Goal: Communication & Community: Answer question/provide support

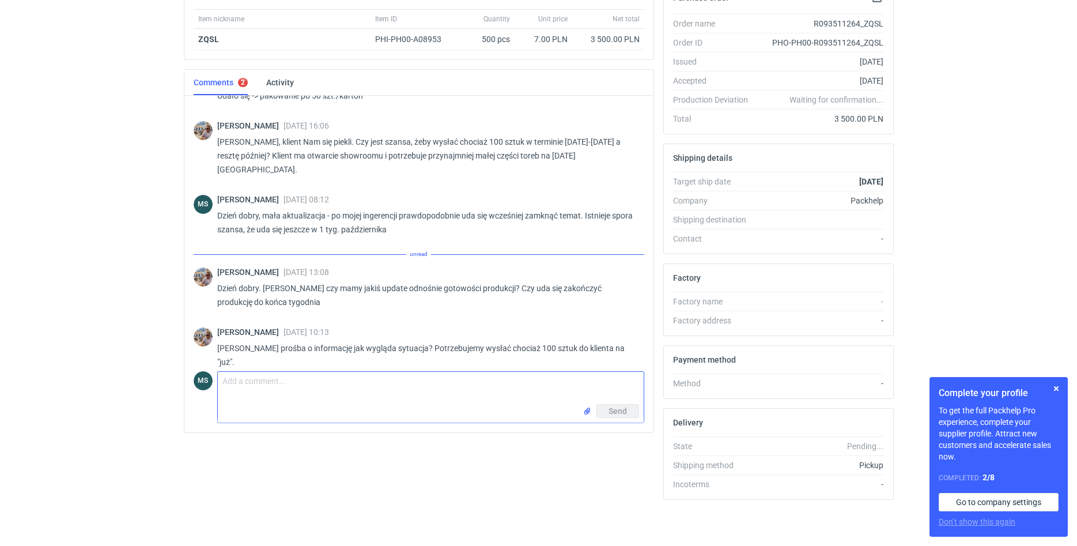
scroll to position [922, 0]
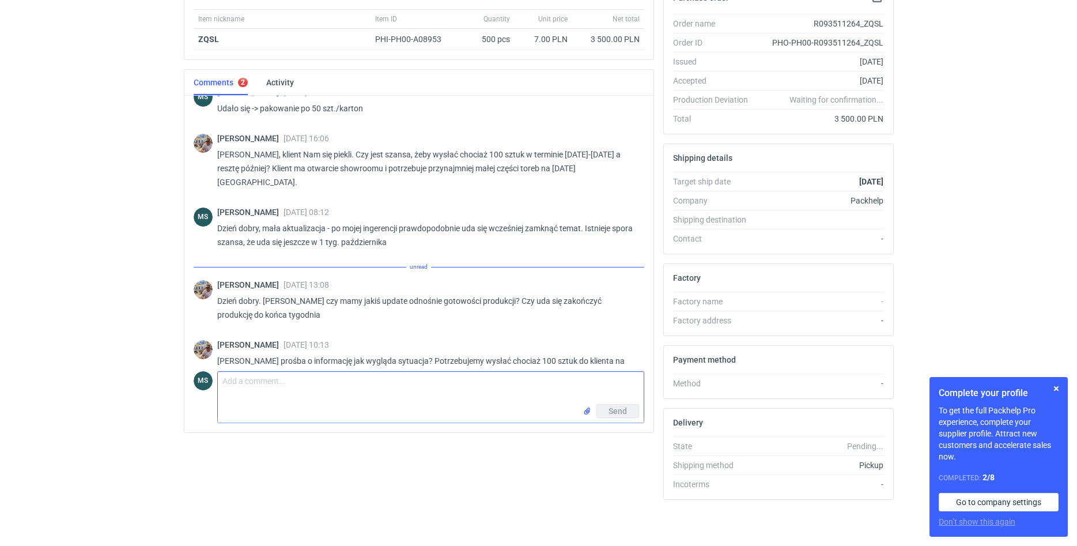
click at [290, 389] on textarea "Comment message" at bounding box center [431, 388] width 426 height 32
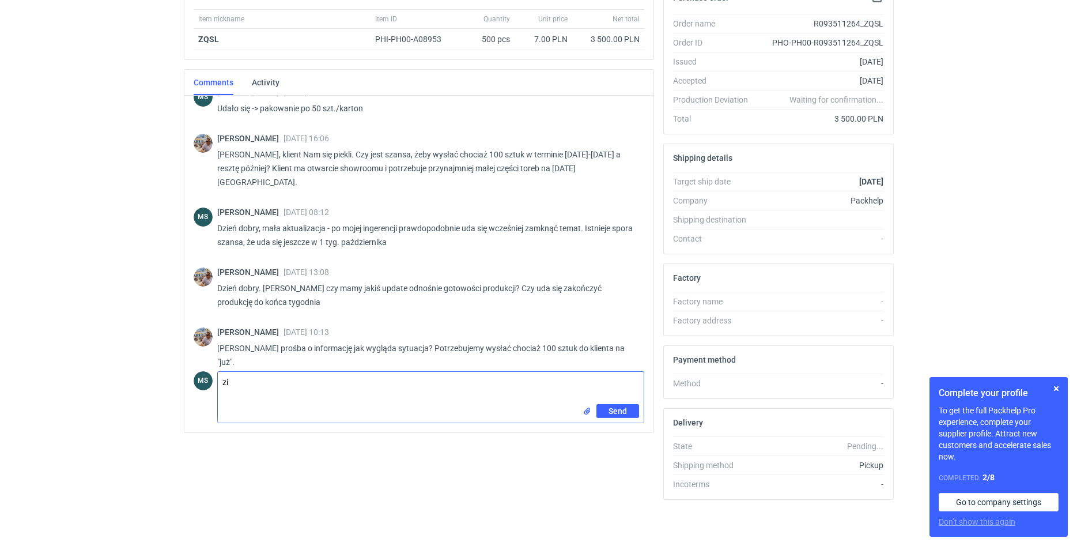
type textarea "z"
click at [555, 381] on textarea "Dzień dobry, po konsultacji towar powinien być gotowy do odbioru [DATE] popołud…" at bounding box center [431, 388] width 426 height 32
click at [582, 385] on textarea "Dzień dobry, po konsultacji towar powinien być gotowy do odbioru [DATE], najpóź…" at bounding box center [431, 388] width 426 height 32
click at [635, 383] on textarea "Dzień dobry, po konsultacji towar powinien być gotowy do odbioru [DATE], najpóź…" at bounding box center [431, 388] width 426 height 32
click at [321, 382] on textarea "Dzień dobry, po konsultacji towar powinien być gotowy do odbioru [DATE], najpóź…" at bounding box center [431, 388] width 426 height 32
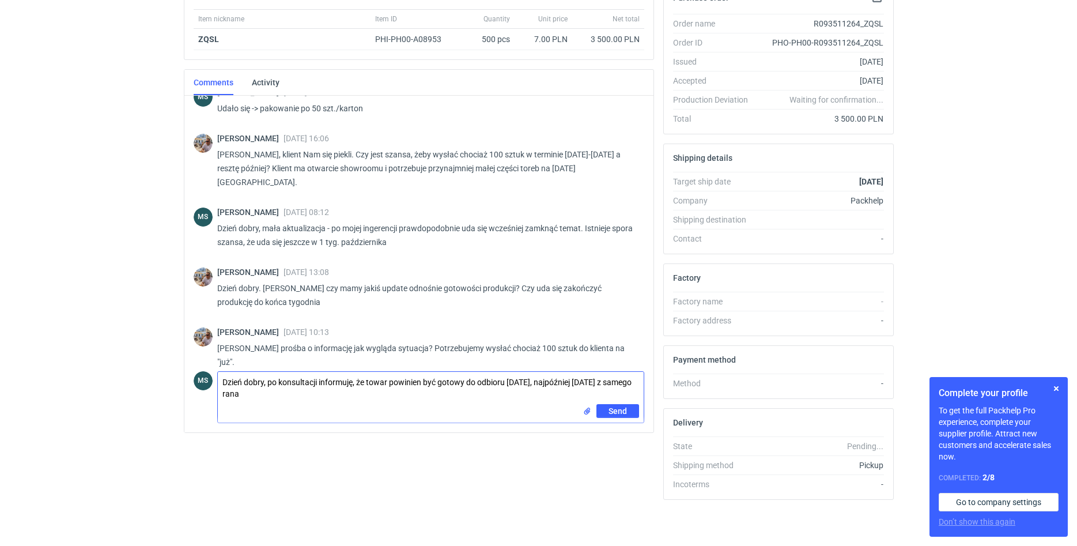
click at [392, 381] on textarea "Dzień dobry, po konsultacji informuję, że towar powinien być gotowy do odbioru …" at bounding box center [431, 388] width 426 height 32
drag, startPoint x: 426, startPoint y: 382, endPoint x: 472, endPoint y: 382, distance: 46.1
click at [472, 382] on textarea "Dzień dobry, po konsultacji informuję, że towar w całości powinien być gotowy d…" at bounding box center [431, 388] width 426 height 32
click at [392, 382] on textarea "Dzień dobry, po konsultacji informuję, że towar w całości będzie gotowy do odbi…" at bounding box center [431, 388] width 426 height 32
click at [424, 382] on textarea "Dzień dobry, po konsultacji informuję, że towar (w całości będzie gotowy do odb…" at bounding box center [431, 388] width 426 height 32
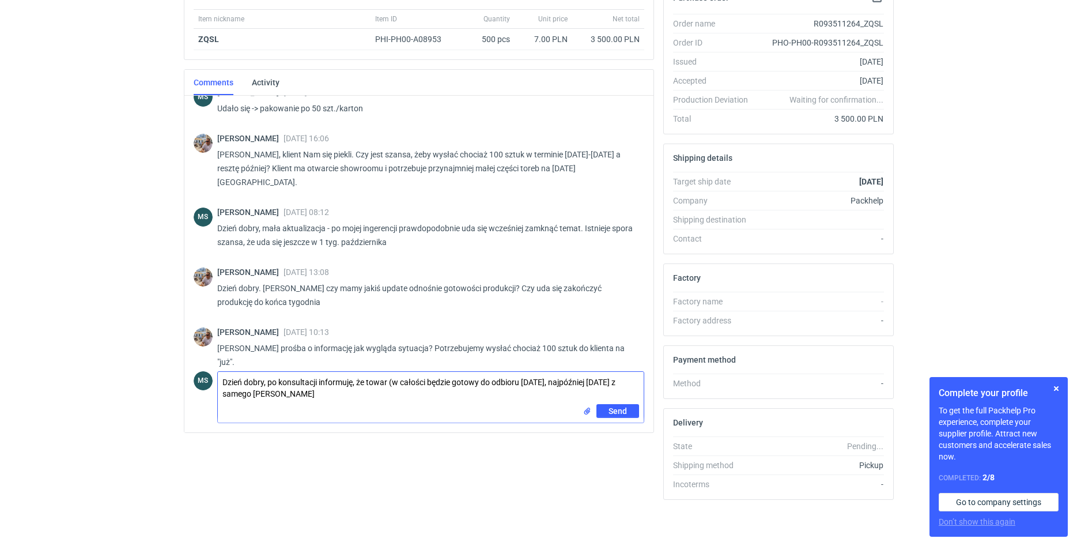
click at [426, 385] on textarea "Dzień dobry, po konsultacji informuję, że towar (w całości będzie gotowy do odb…" at bounding box center [431, 388] width 426 height 32
click at [314, 395] on textarea "Dzień dobry, po konsultacji informuję, że towar (w całości) będzie gotowy do od…" at bounding box center [431, 388] width 426 height 32
type textarea "Dzień dobry, po konsultacji informuję, że towar (w całości) będzie gotowy do od…"
click at [612, 404] on button "Send" at bounding box center [618, 411] width 43 height 14
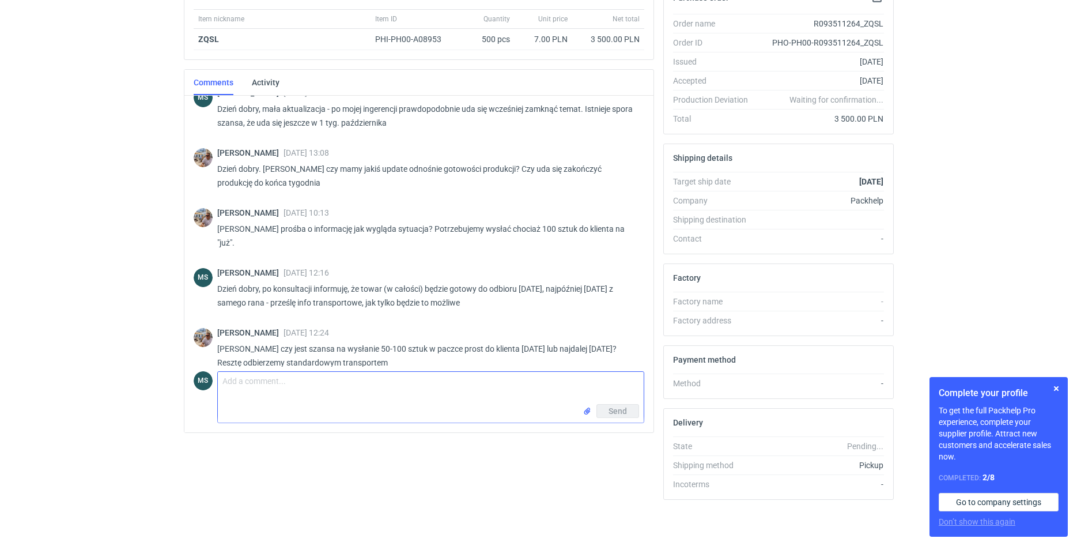
scroll to position [1042, 0]
